Goal: Task Accomplishment & Management: Use online tool/utility

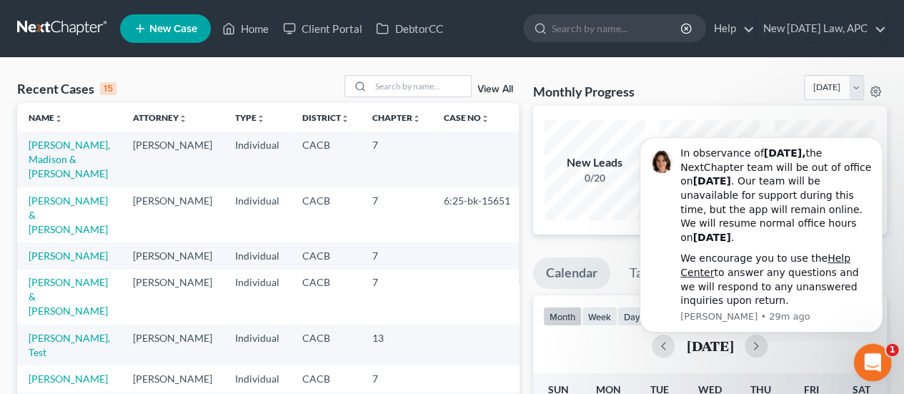
click at [856, 345] on div "Open Intercom Messenger" at bounding box center [871, 360] width 34 height 34
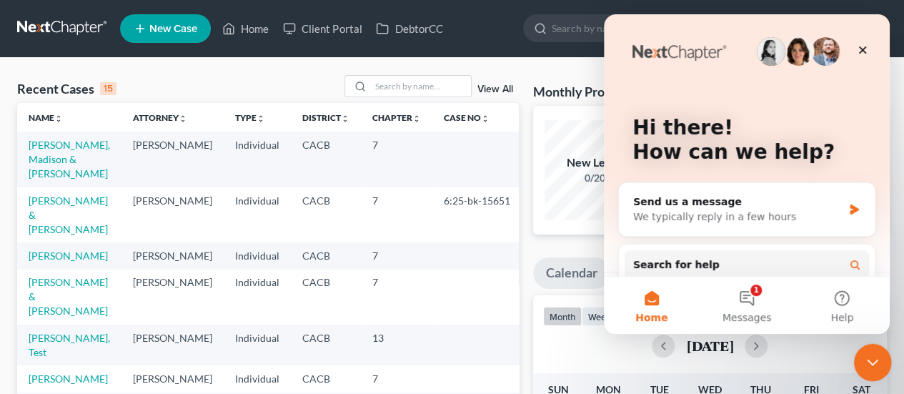
click at [871, 365] on icon "Close Intercom Messenger" at bounding box center [870, 360] width 17 height 17
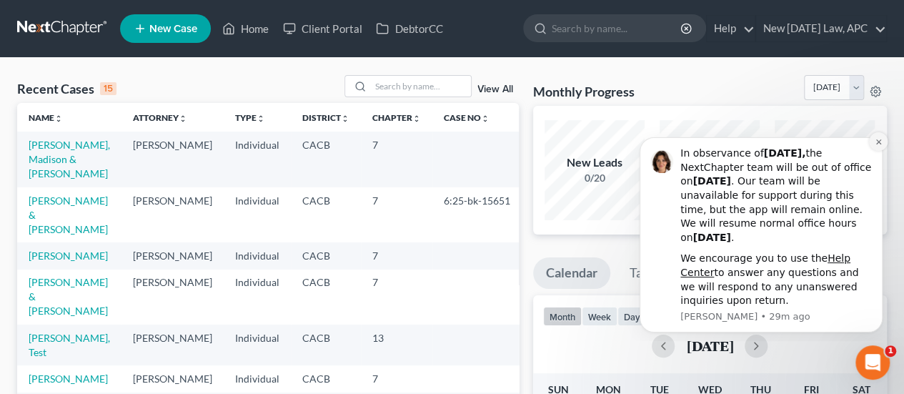
click at [877, 147] on button "Dismiss notification" at bounding box center [878, 141] width 19 height 19
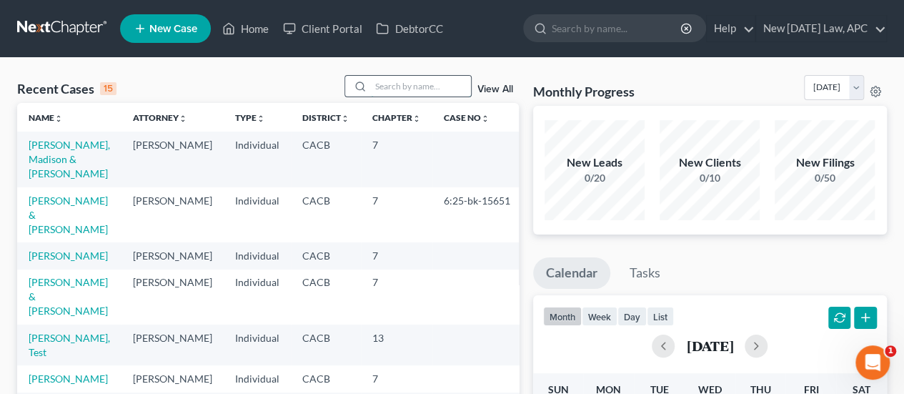
click at [390, 83] on input "search" at bounding box center [421, 86] width 100 height 21
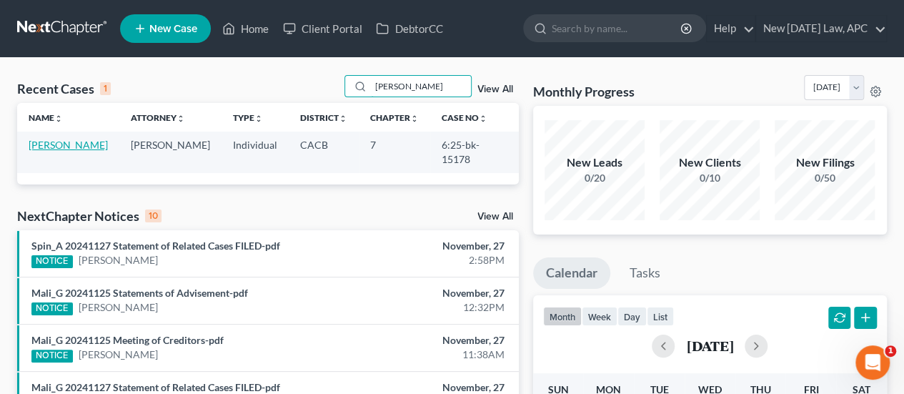
type input "[PERSON_NAME]"
click at [89, 144] on link "[PERSON_NAME]" at bounding box center [68, 145] width 79 height 12
select select "6"
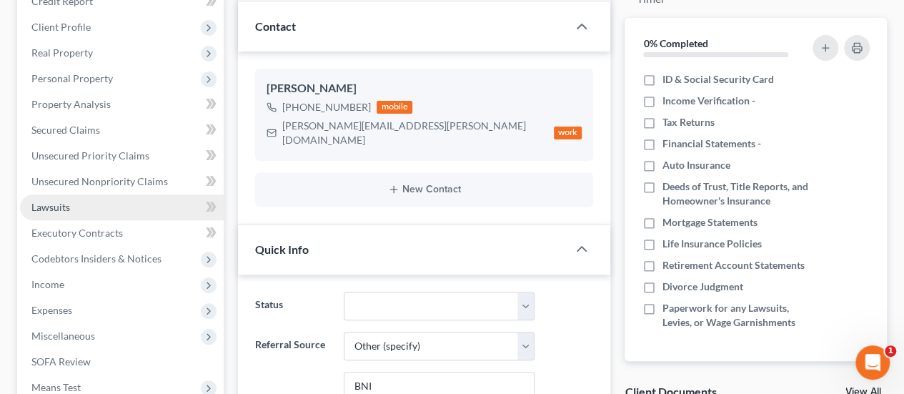
scroll to position [214, 0]
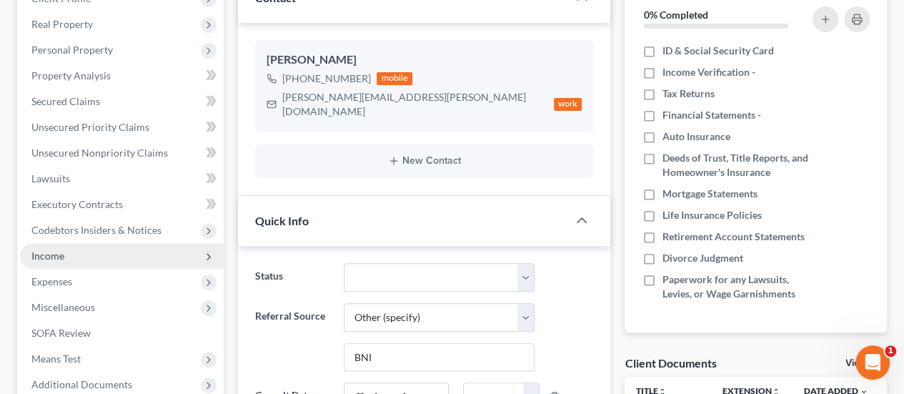
click at [71, 258] on span "Income" at bounding box center [122, 256] width 204 height 26
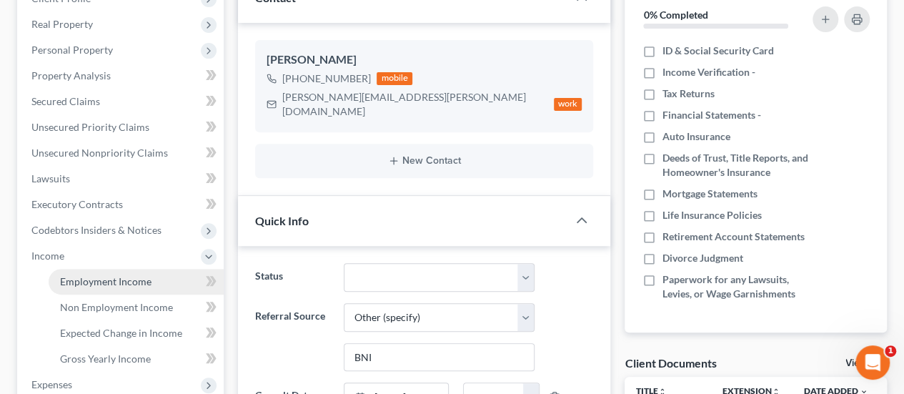
click at [87, 271] on link "Employment Income" at bounding box center [136, 282] width 175 height 26
